Goal: Task Accomplishment & Management: Complete application form

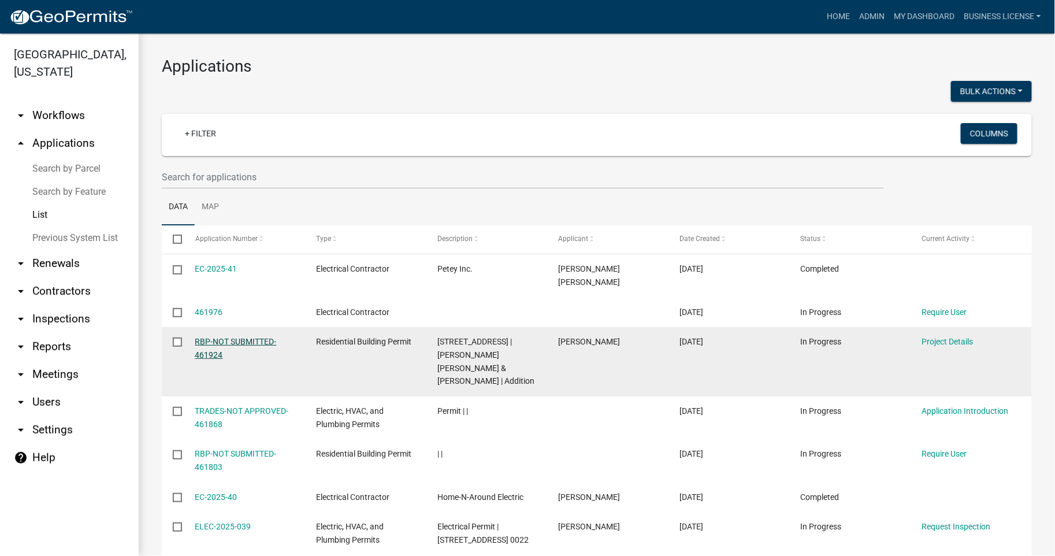
click at [228, 337] on link "RBP-NOT SUBMITTED-461924" at bounding box center [235, 348] width 81 height 23
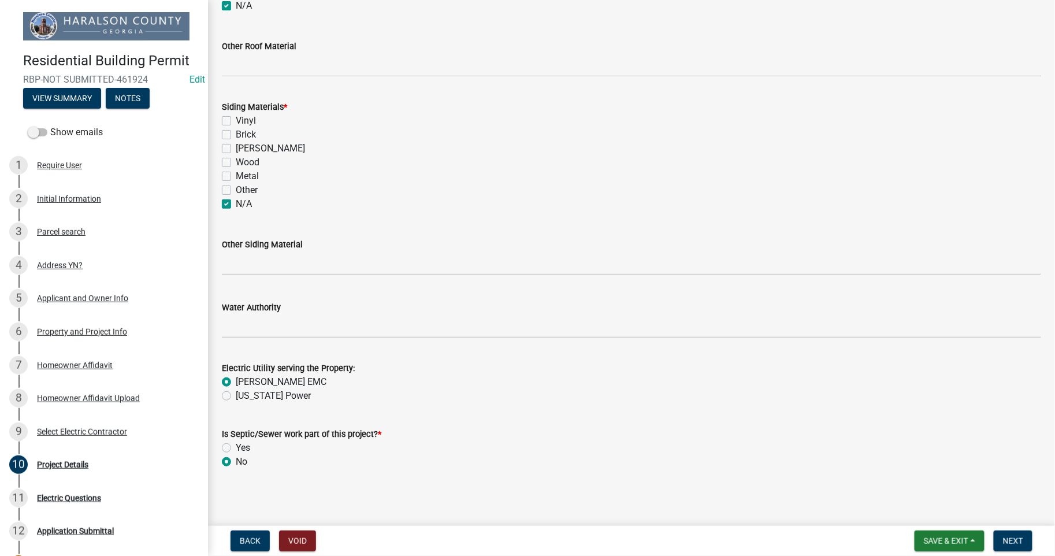
scroll to position [919, 0]
click at [945, 537] on span "Save & Exit" at bounding box center [946, 540] width 44 height 9
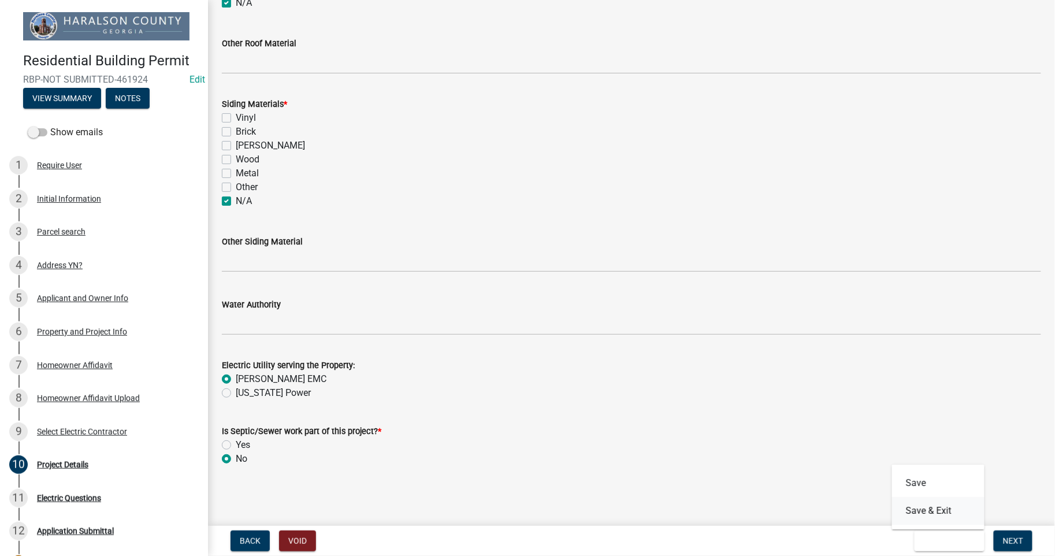
click at [928, 507] on button "Save & Exit" at bounding box center [938, 511] width 92 height 28
